Goal: Information Seeking & Learning: Learn about a topic

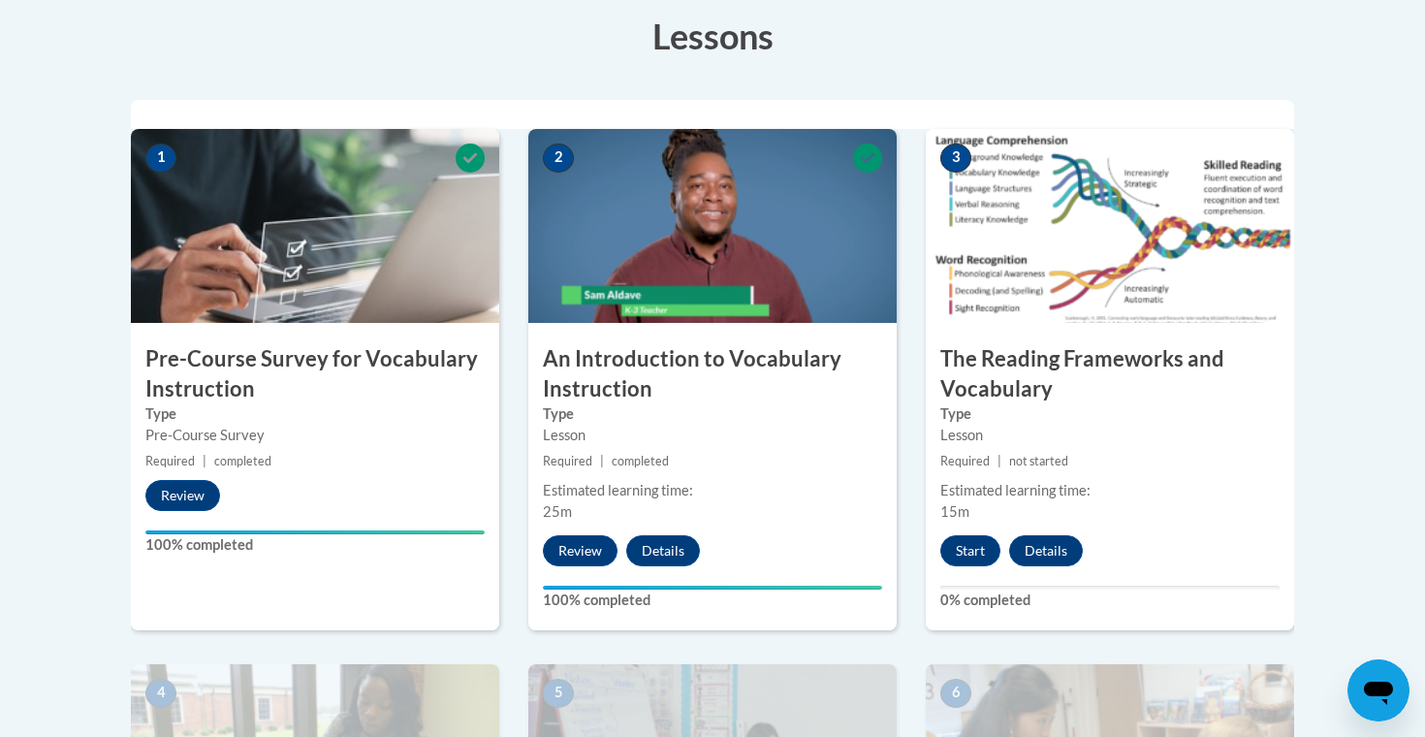
scroll to position [596, 0]
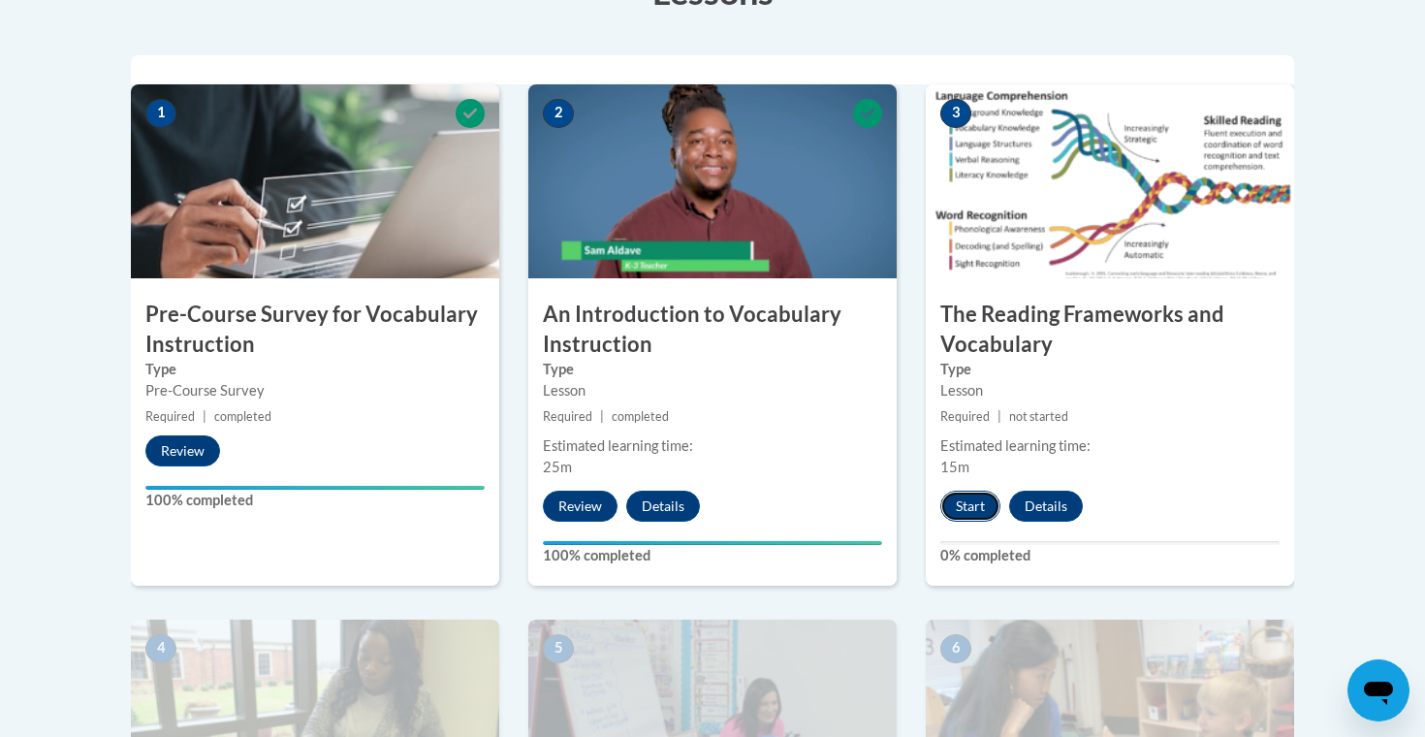
click at [976, 497] on button "Start" at bounding box center [970, 506] width 60 height 31
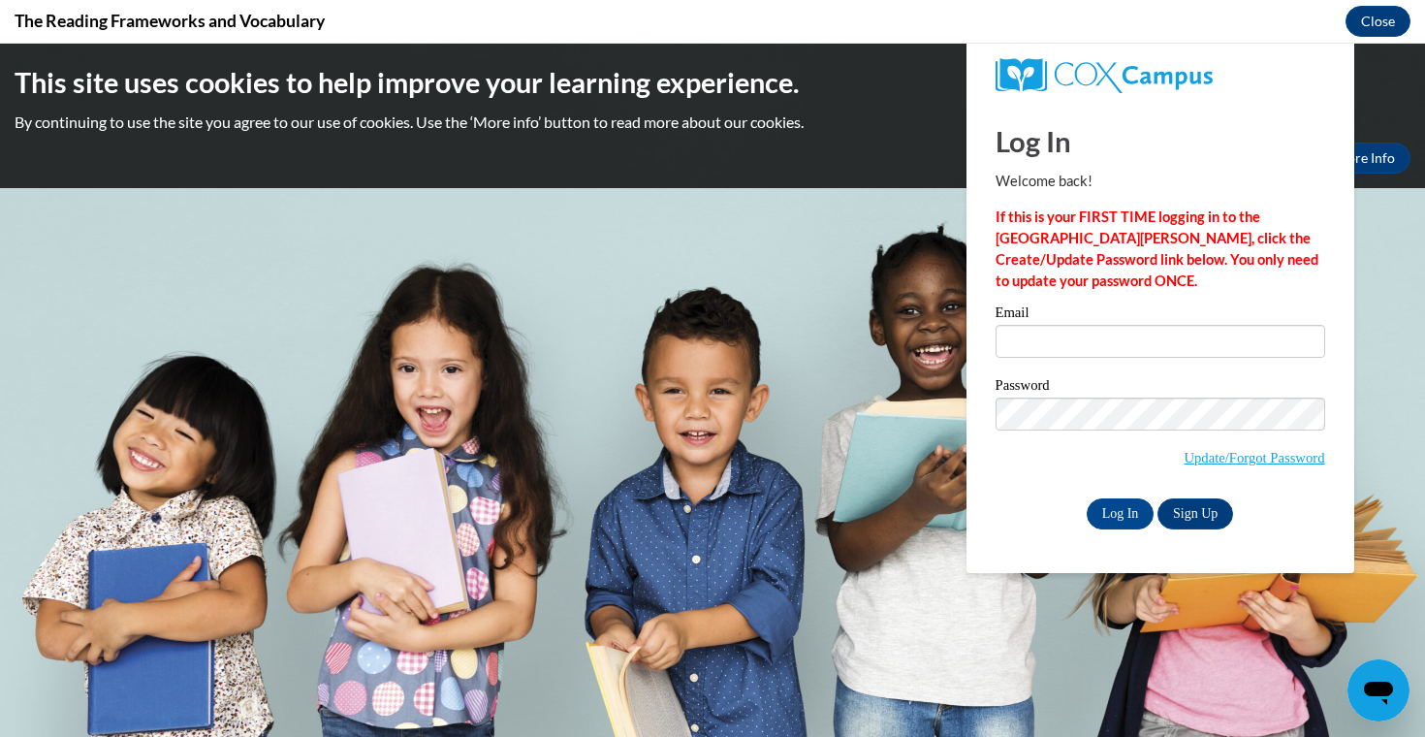
scroll to position [0, 0]
type input "sreed@mtsd.k12.wi.us"
click at [1120, 514] on input "Log In" at bounding box center [1121, 513] width 68 height 31
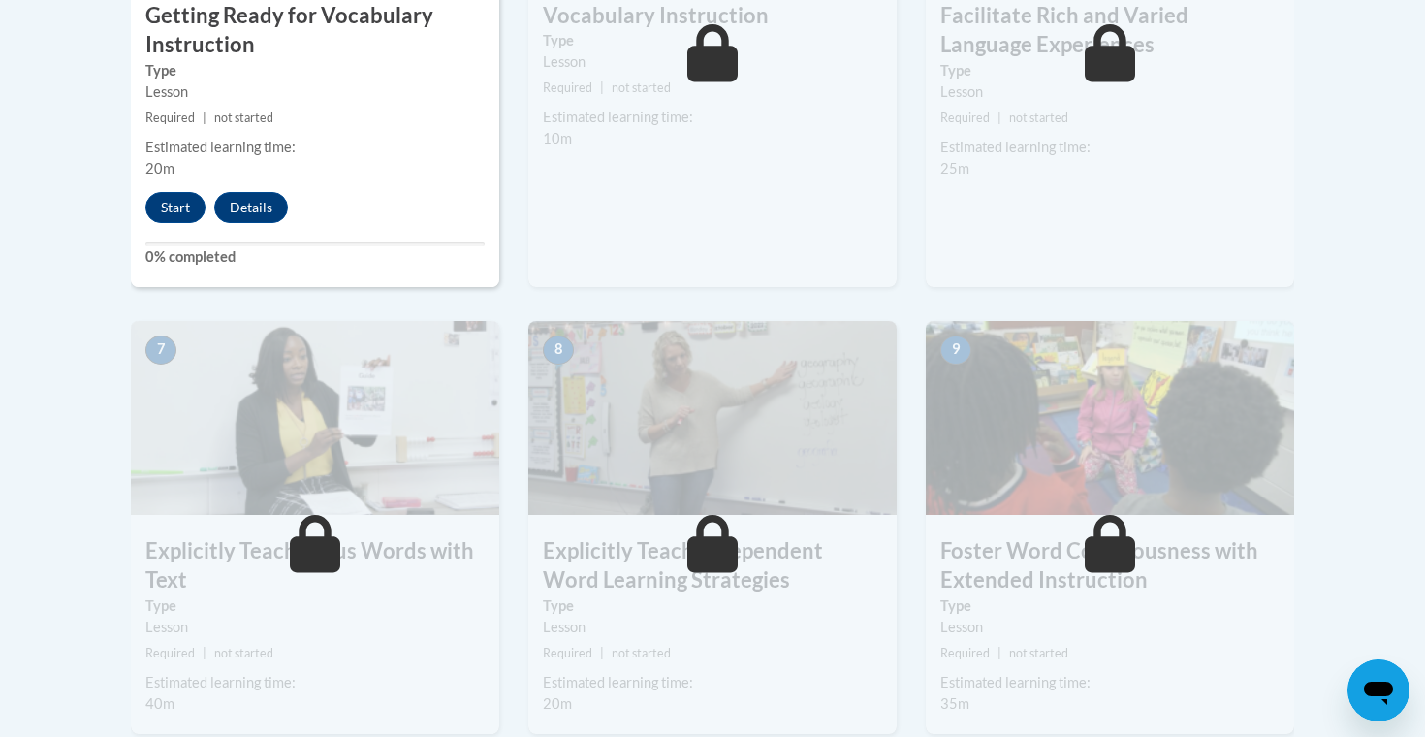
scroll to position [1372, 0]
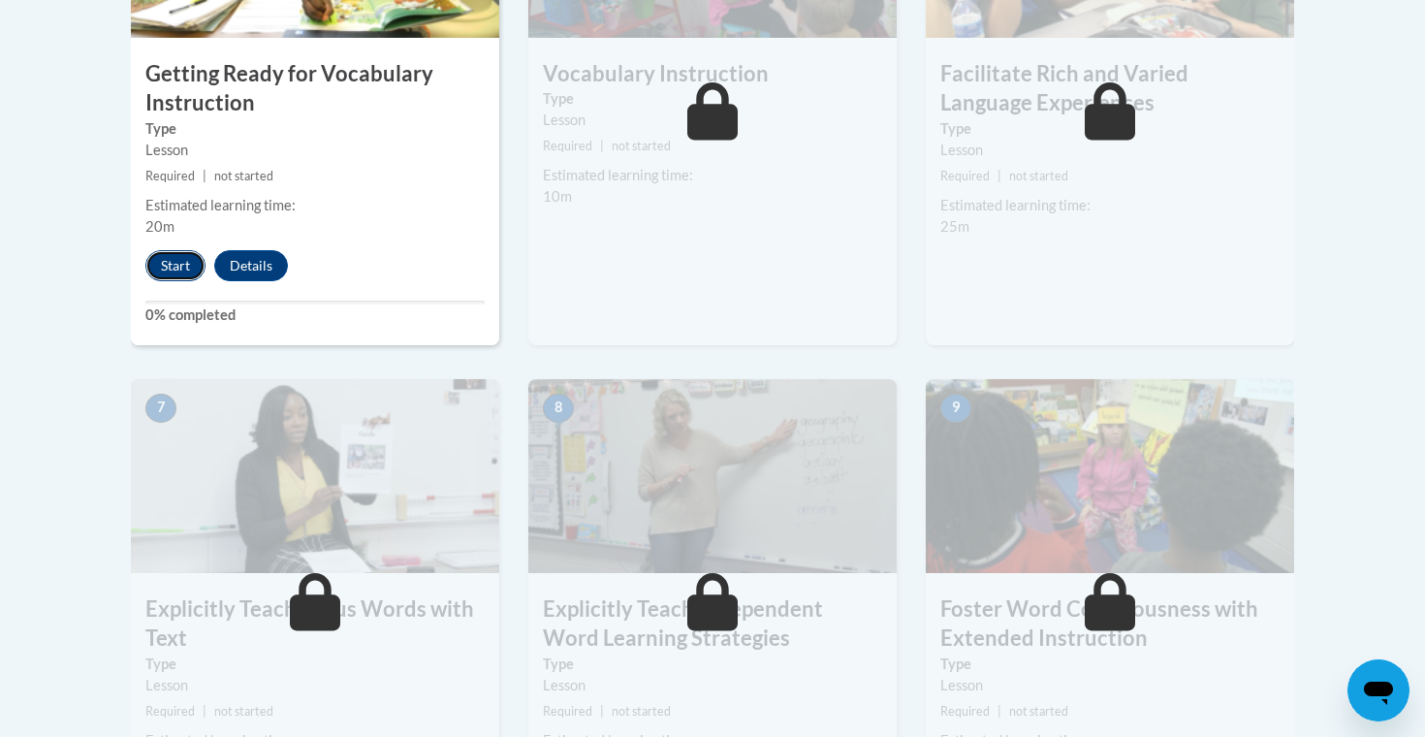
click at [181, 272] on button "Start" at bounding box center [175, 265] width 60 height 31
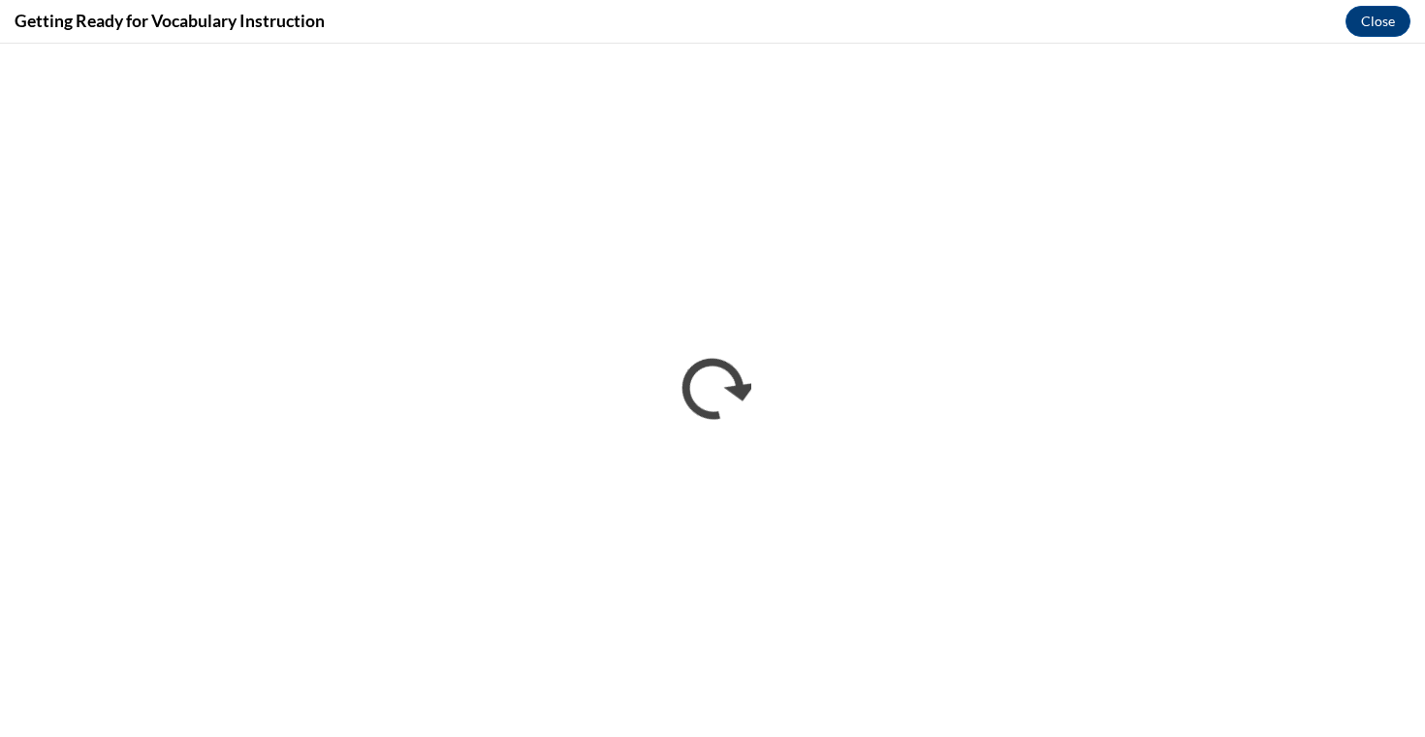
scroll to position [0, 0]
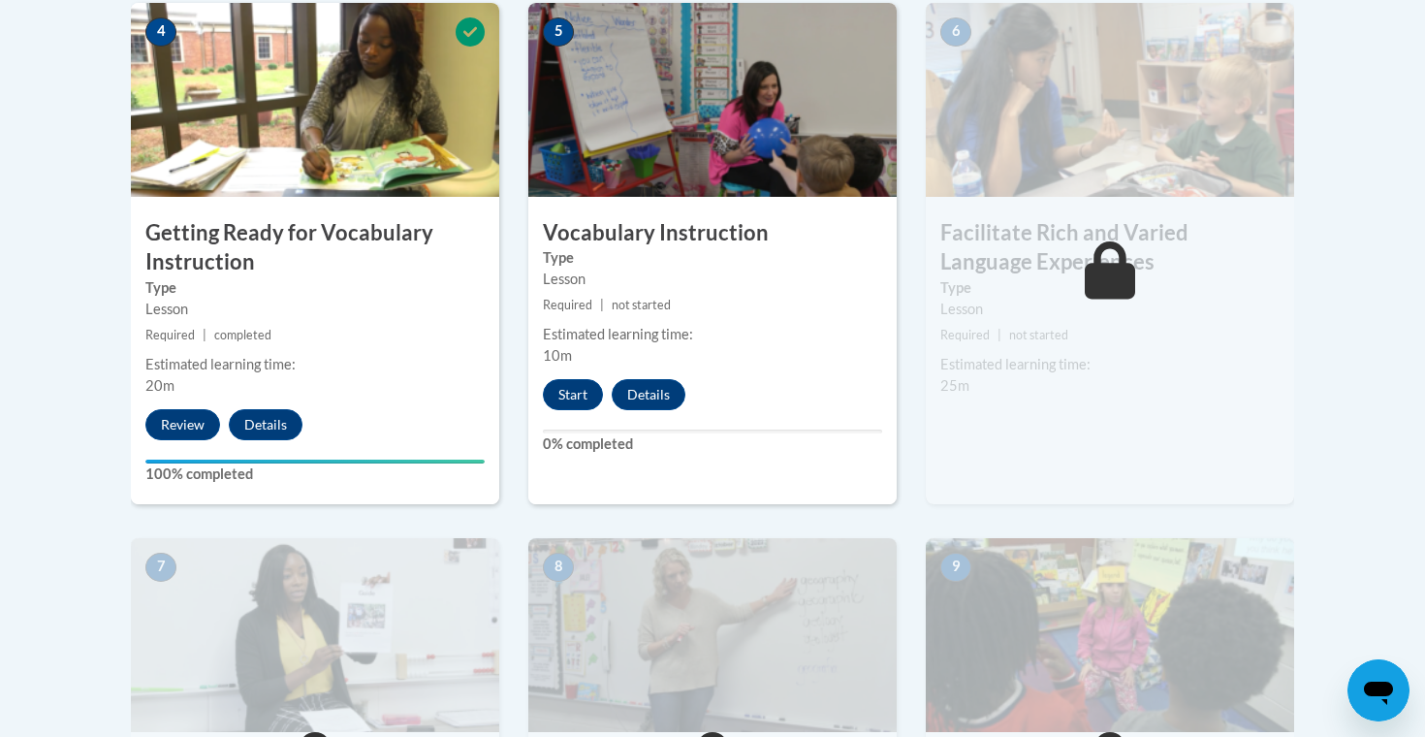
scroll to position [1233, 0]
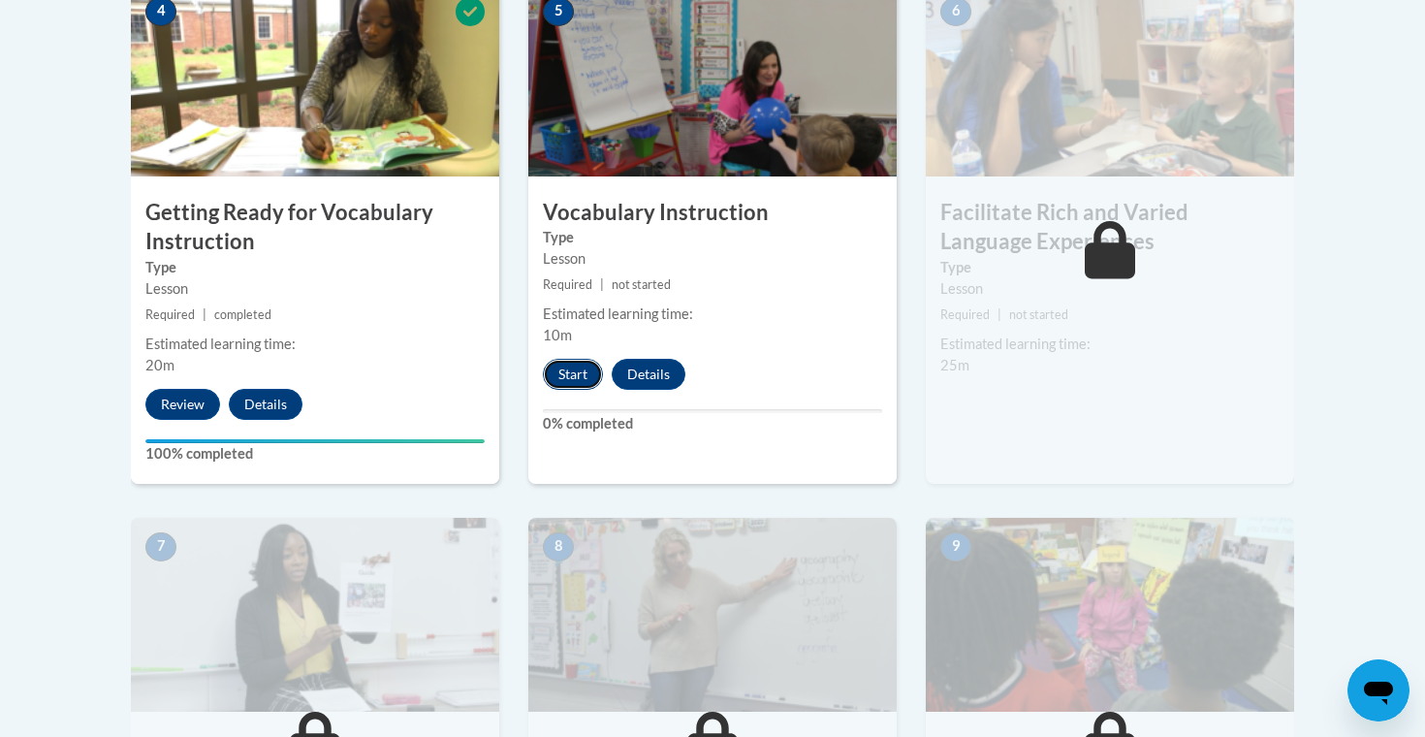
click at [579, 375] on button "Start" at bounding box center [573, 374] width 60 height 31
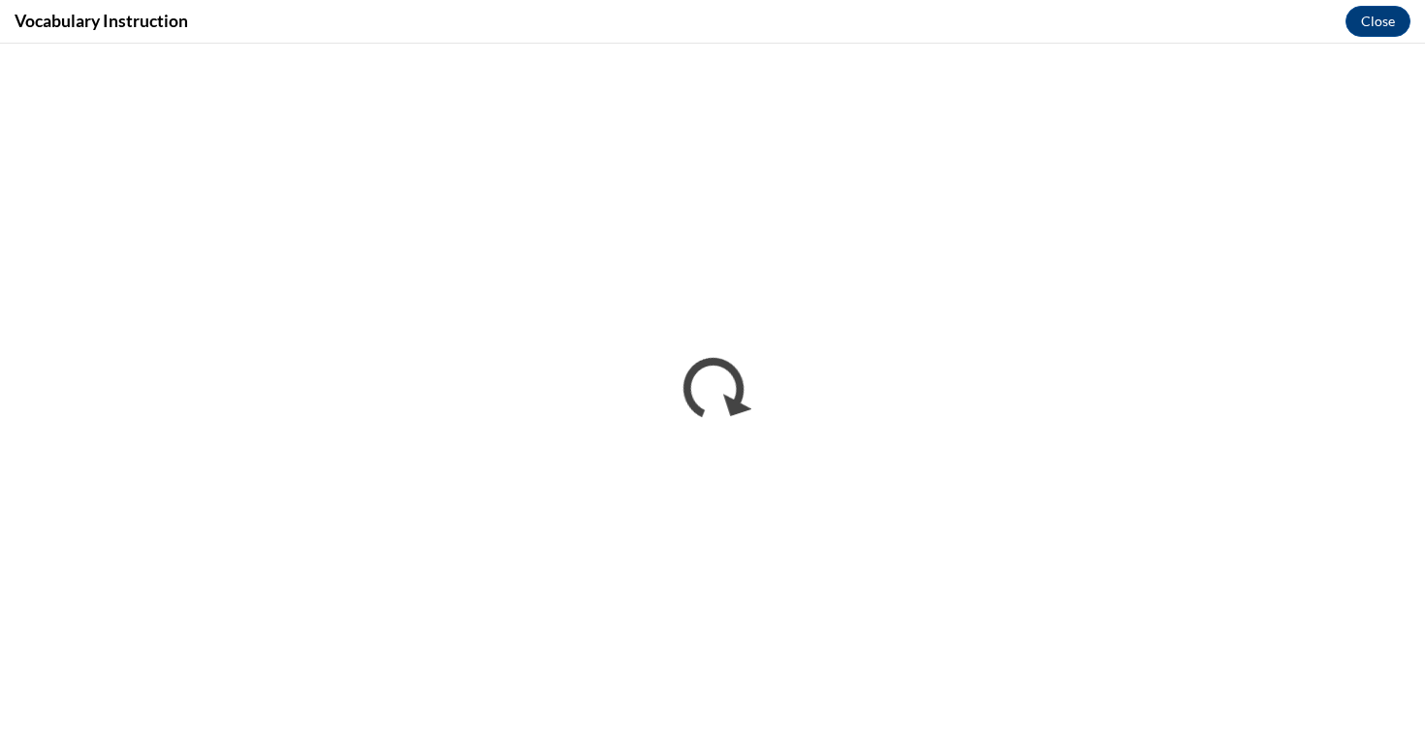
scroll to position [0, 0]
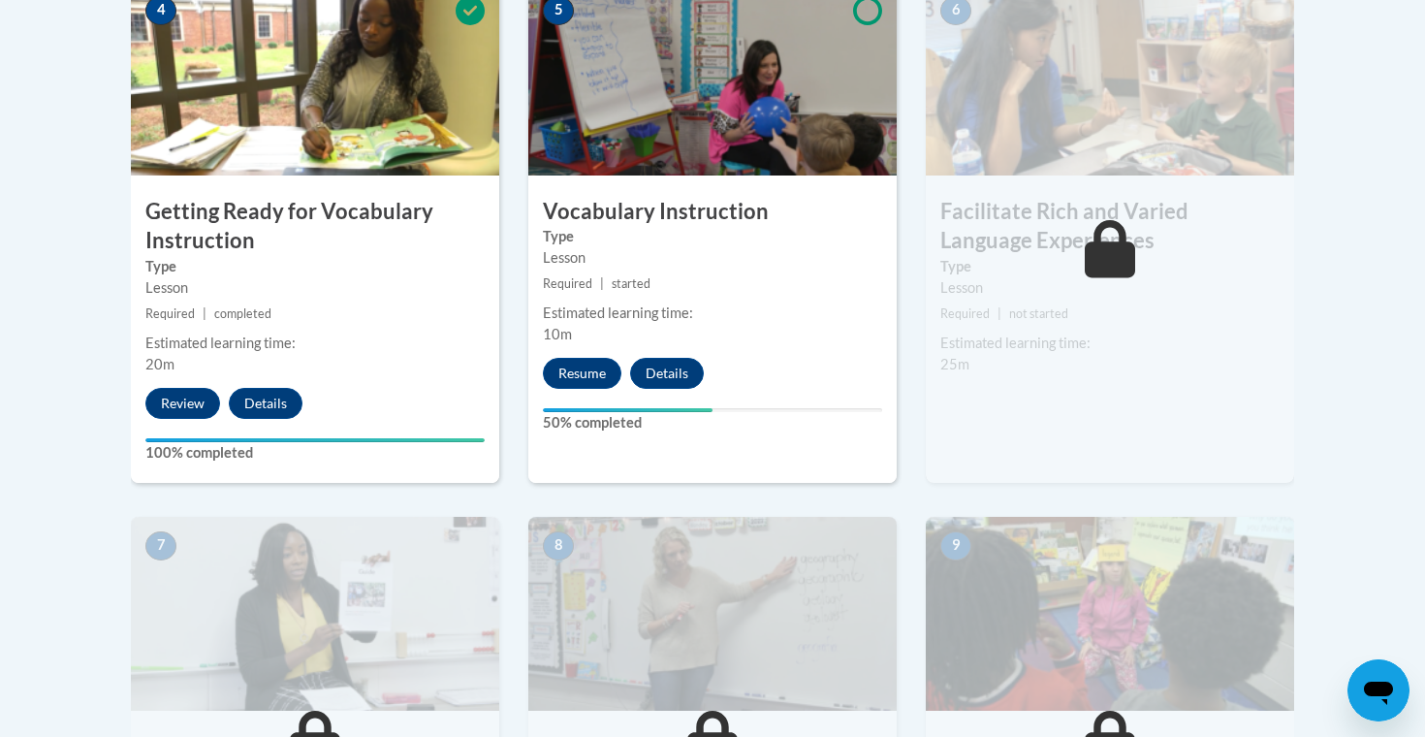
scroll to position [1162, 0]
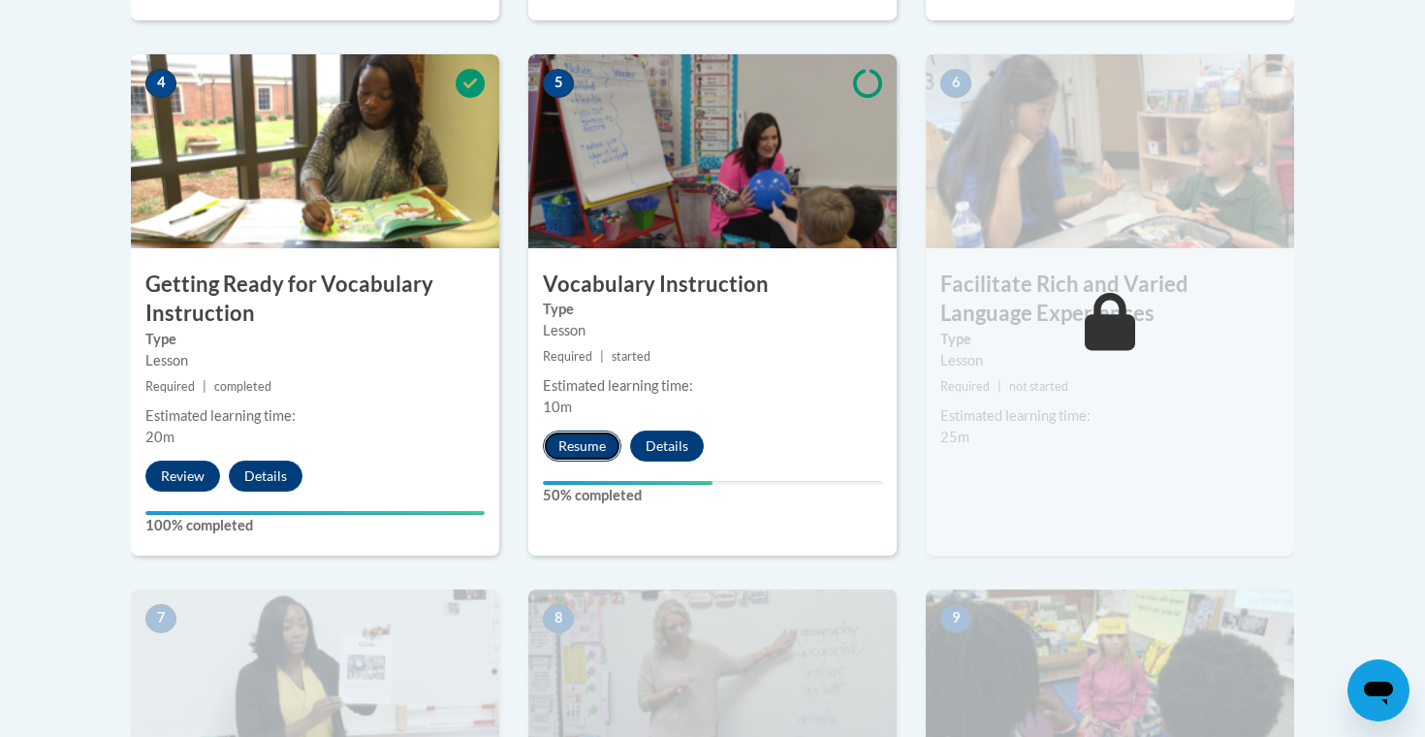
click at [579, 449] on button "Resume" at bounding box center [582, 445] width 79 height 31
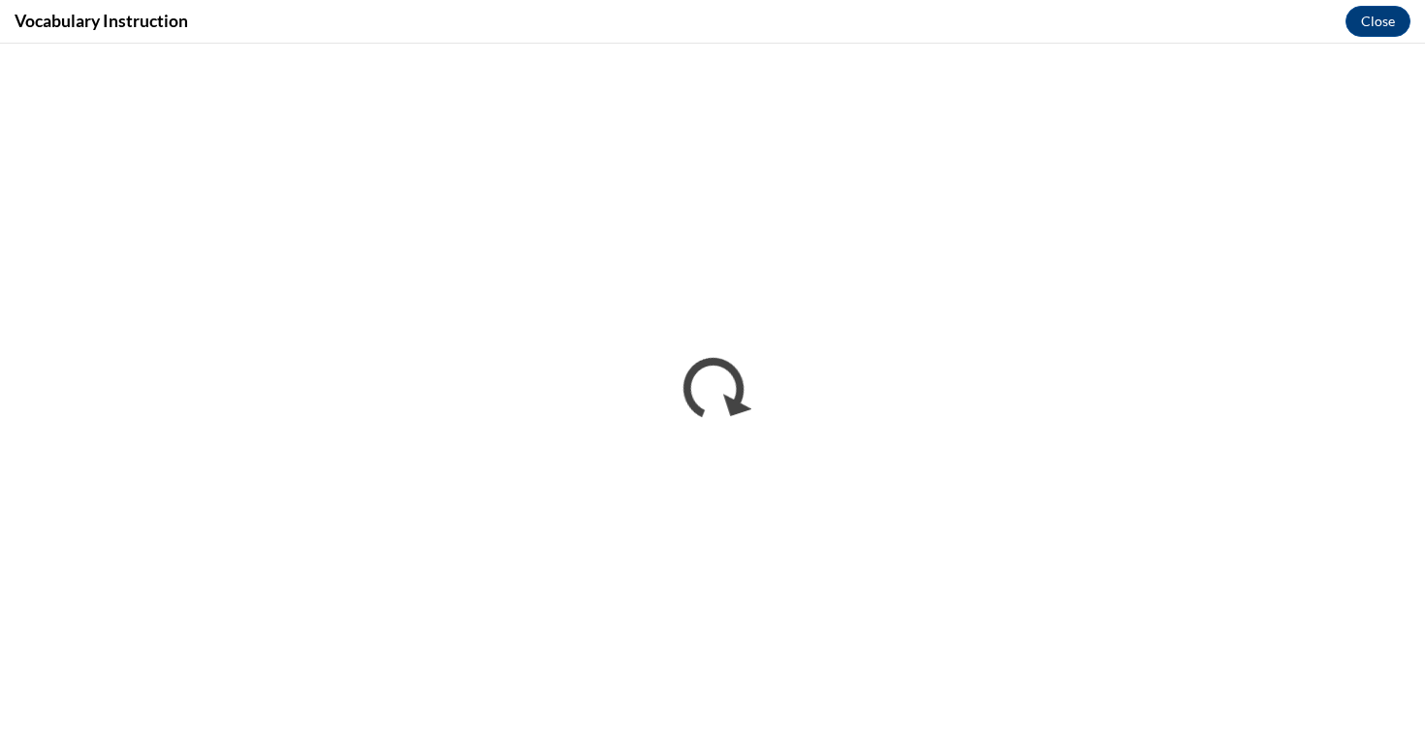
scroll to position [0, 0]
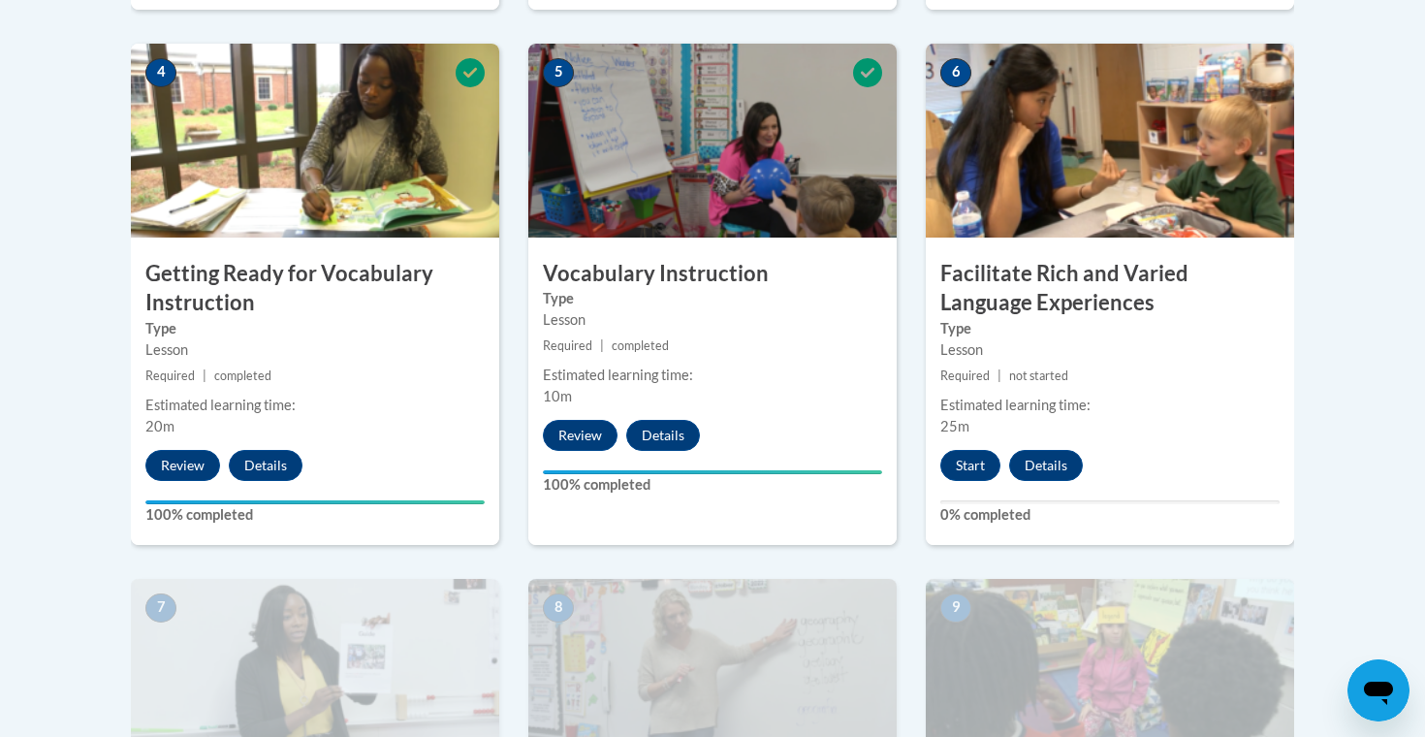
scroll to position [1184, 0]
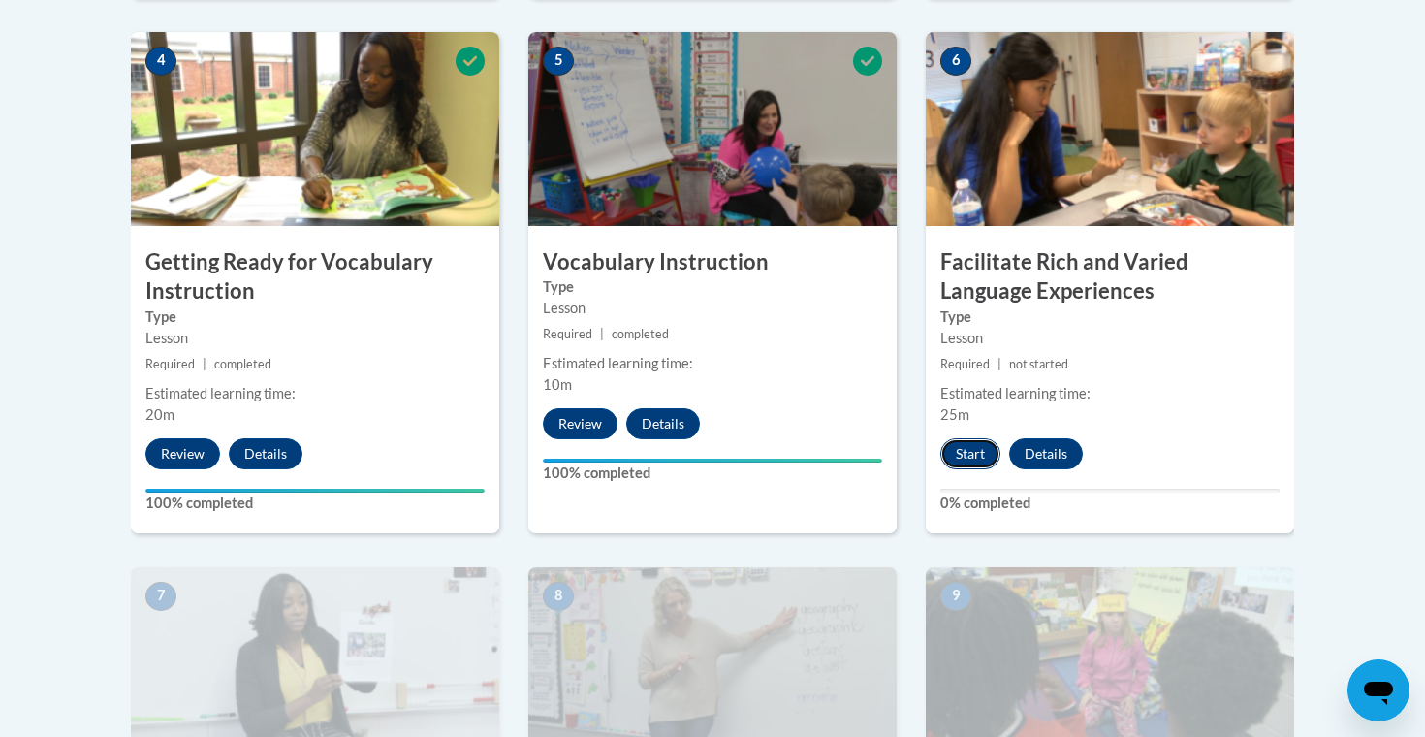
click at [965, 451] on button "Start" at bounding box center [970, 453] width 60 height 31
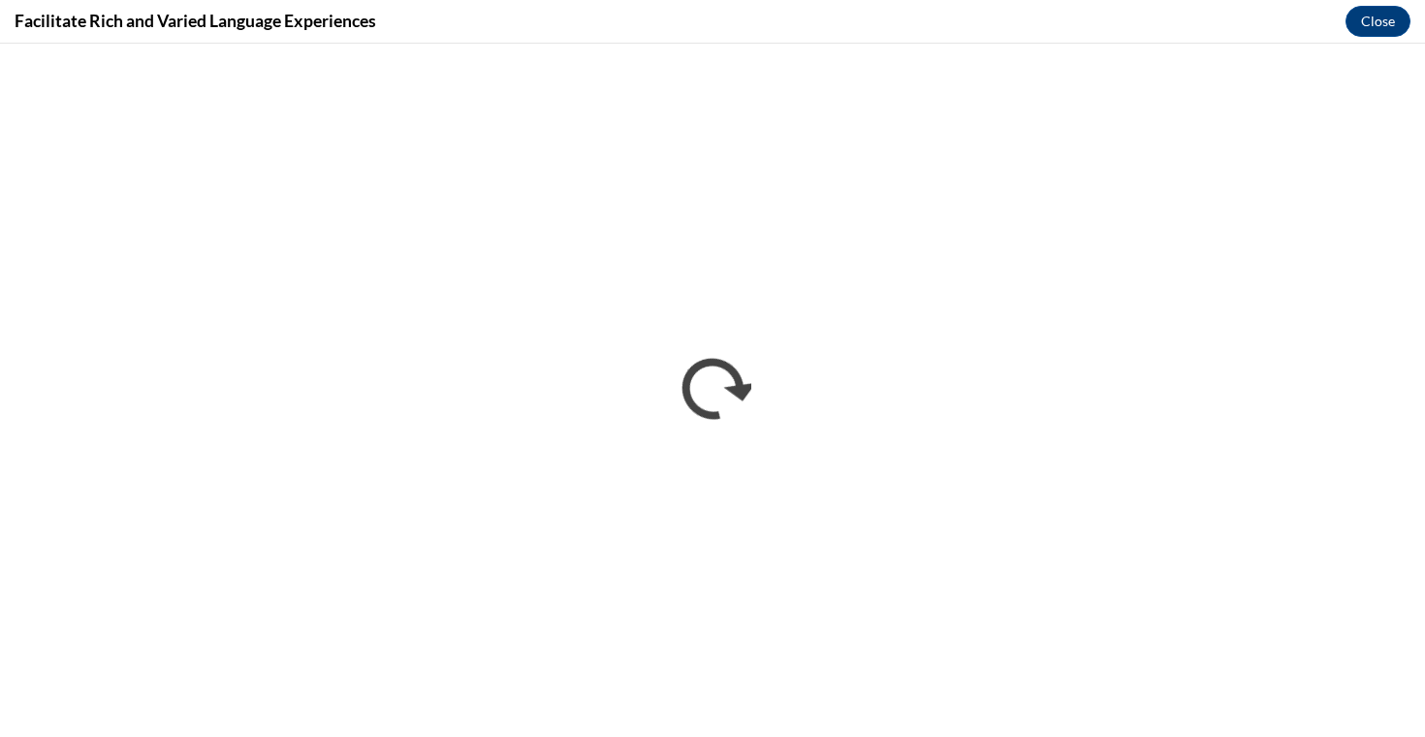
scroll to position [0, 0]
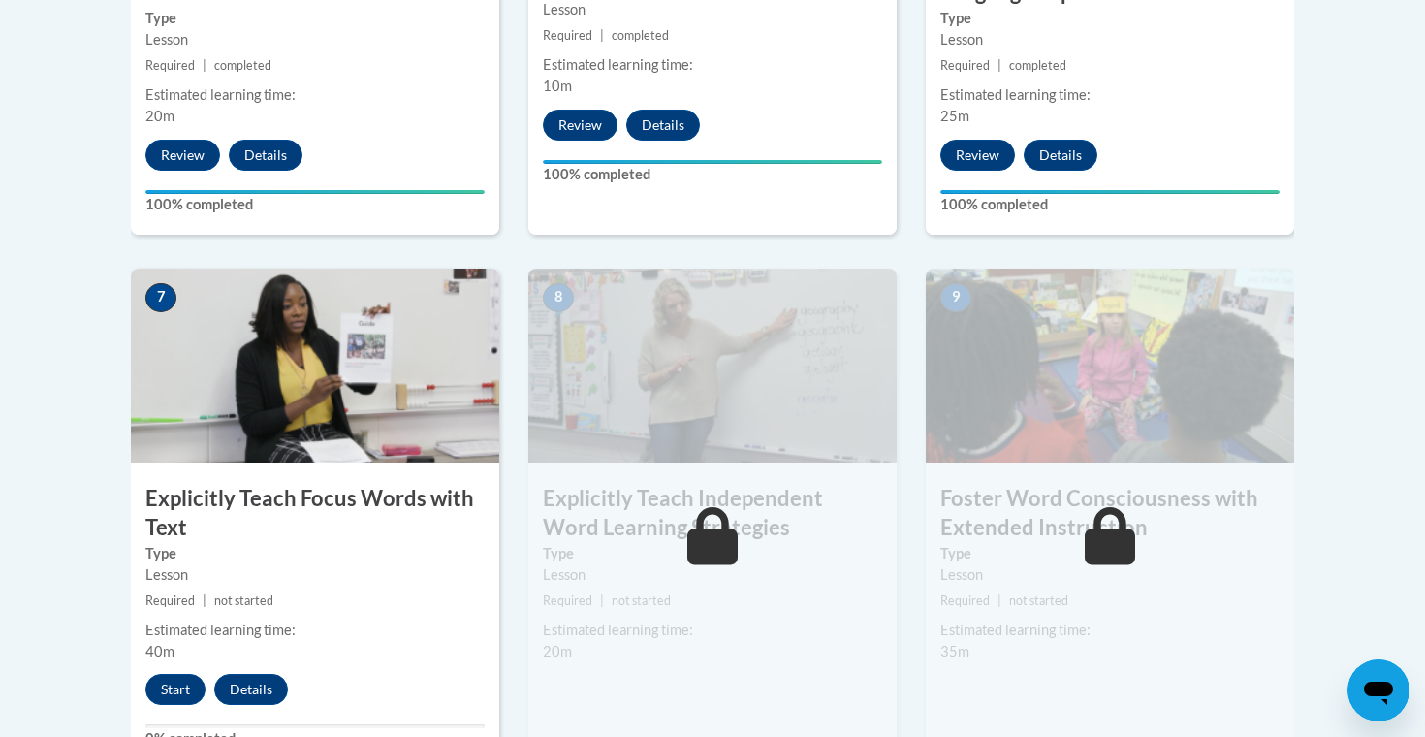
scroll to position [1449, 0]
